Goal: Navigation & Orientation: Find specific page/section

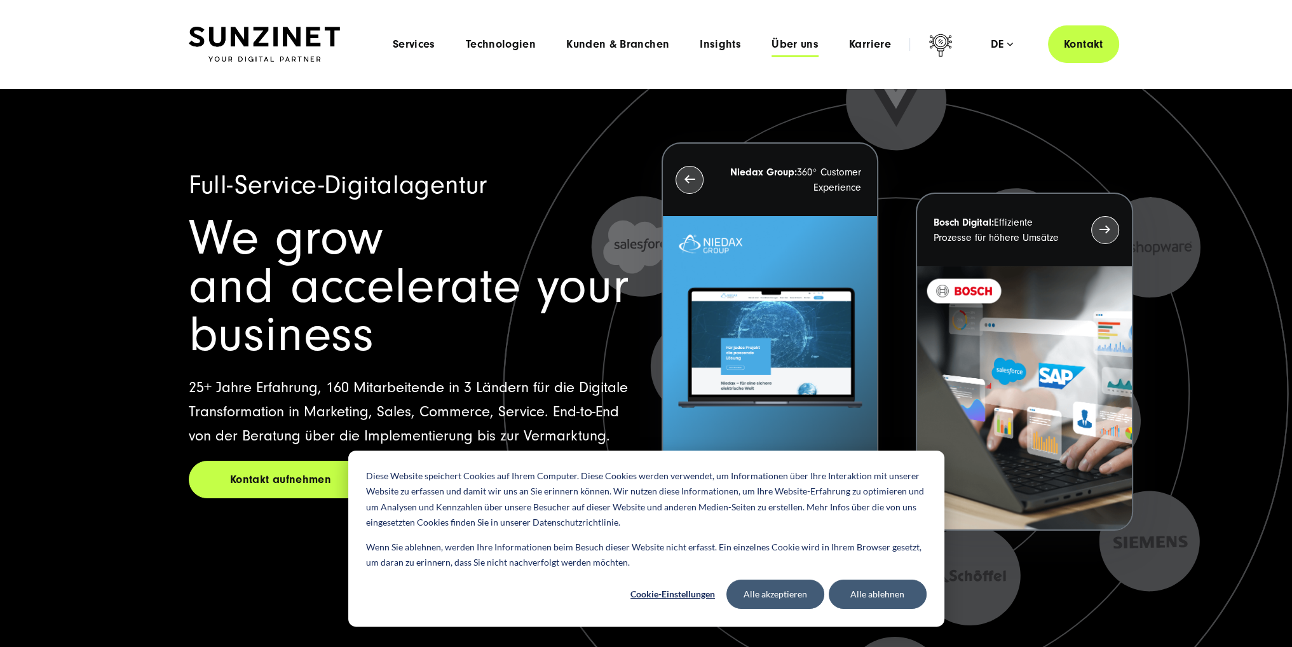
click at [799, 39] on span "Über uns" at bounding box center [795, 44] width 47 height 13
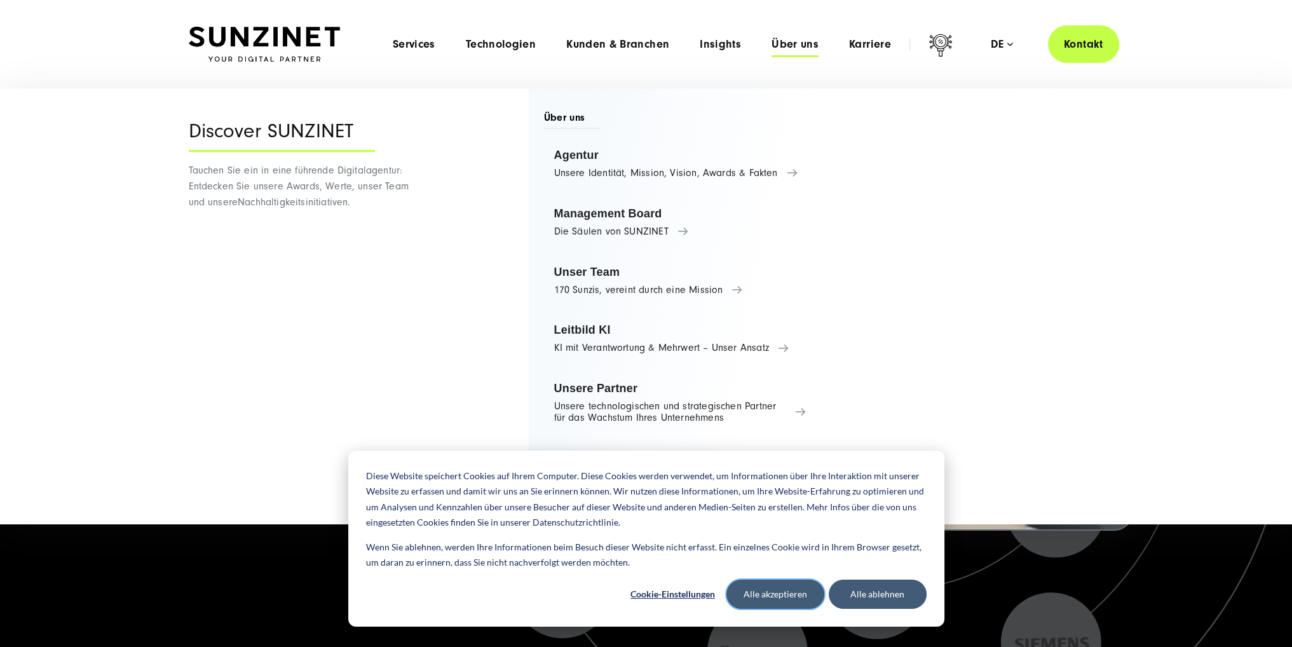
drag, startPoint x: 772, startPoint y: 594, endPoint x: 775, endPoint y: 589, distance: 6.9
click at [772, 594] on button "Alle akzeptieren" at bounding box center [776, 594] width 98 height 29
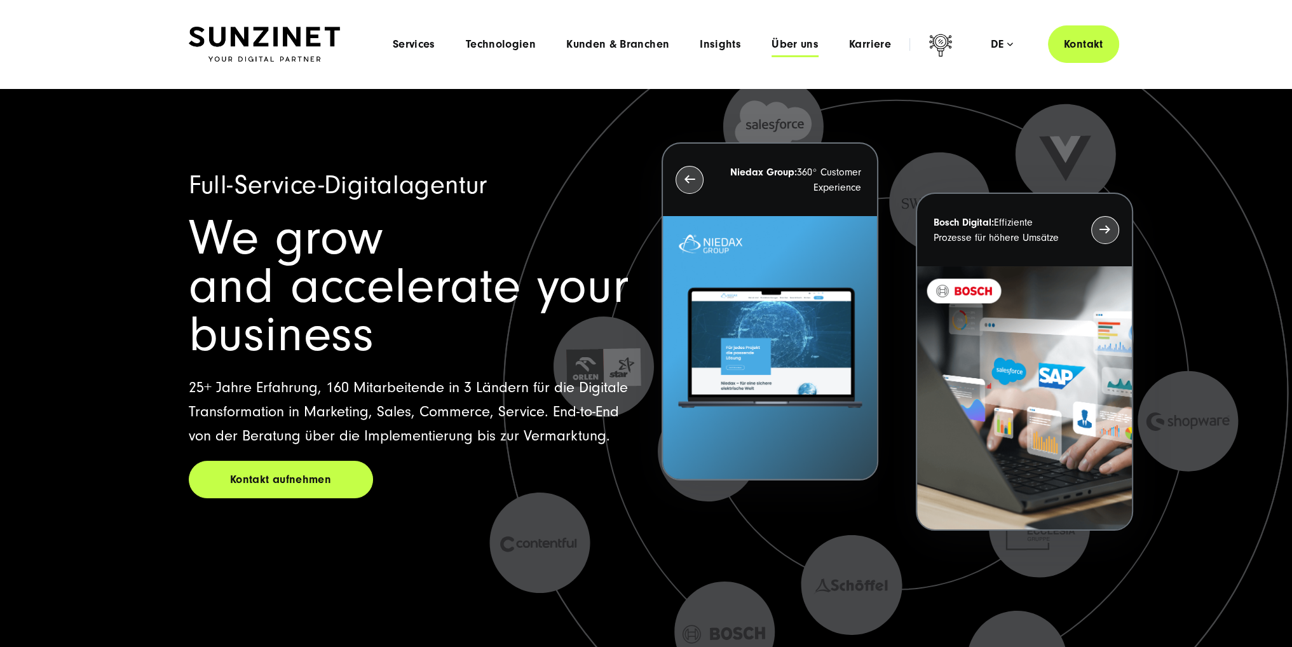
click at [798, 39] on span "Über uns" at bounding box center [795, 44] width 47 height 13
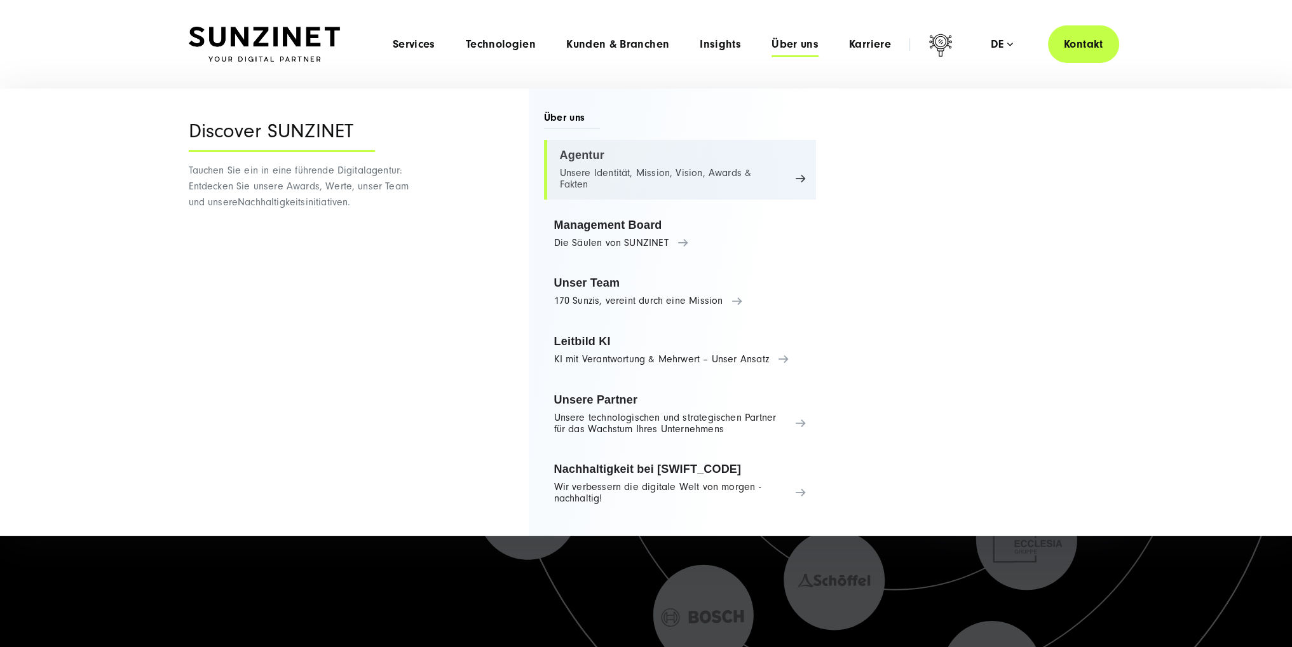
click at [584, 148] on link "Agentur Unsere Identität, Mission, Vision, Awards & Fakten" at bounding box center [680, 170] width 273 height 60
